Goal: Check status

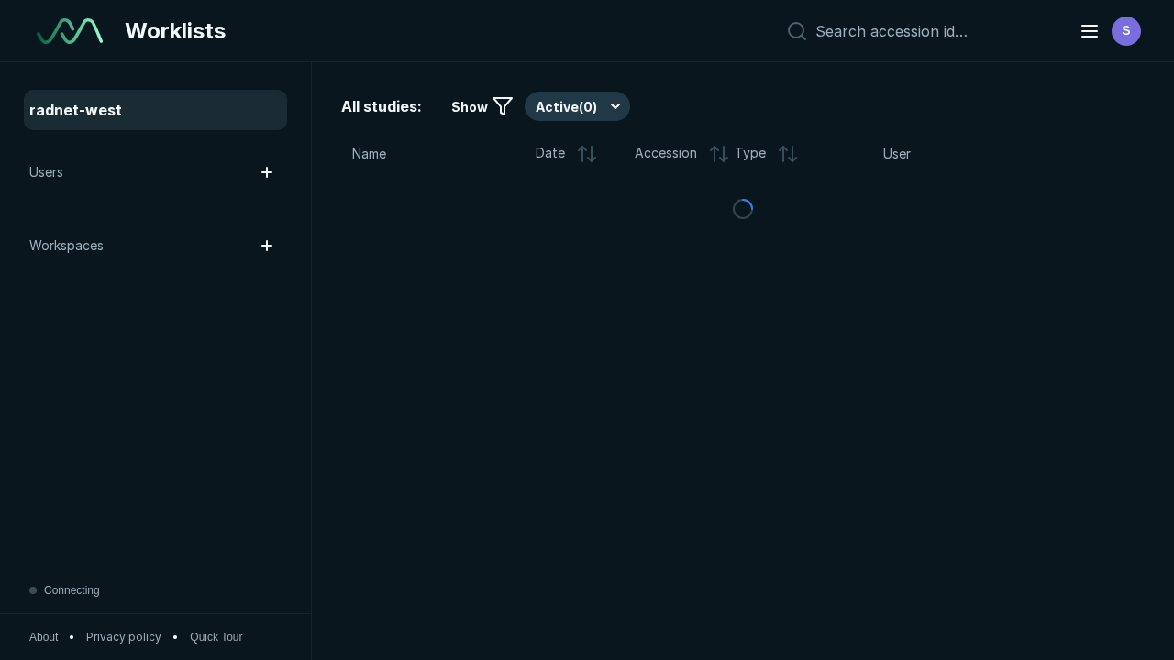
scroll to position [5008, 7639]
